Goal: Check status

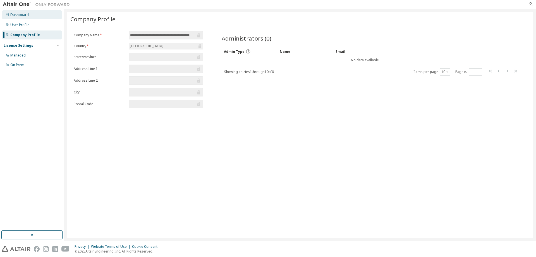
click at [36, 14] on div "Dashboard" at bounding box center [31, 14] width 59 height 9
